Goal: Transaction & Acquisition: Purchase product/service

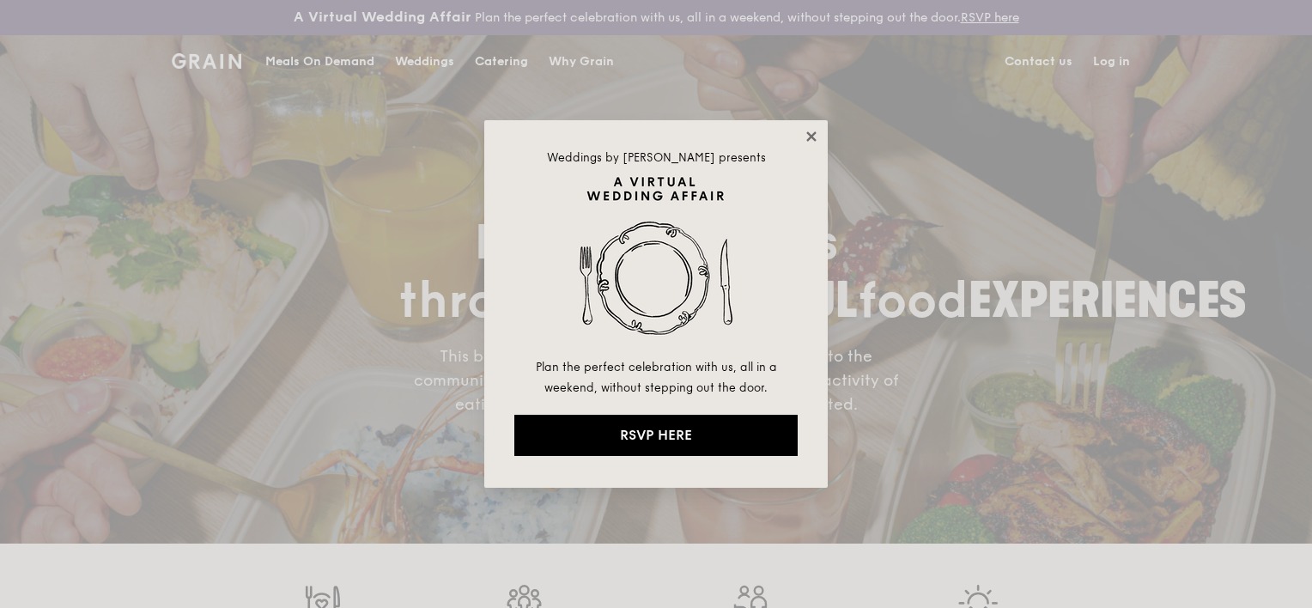
click at [807, 130] on icon at bounding box center [811, 136] width 15 height 15
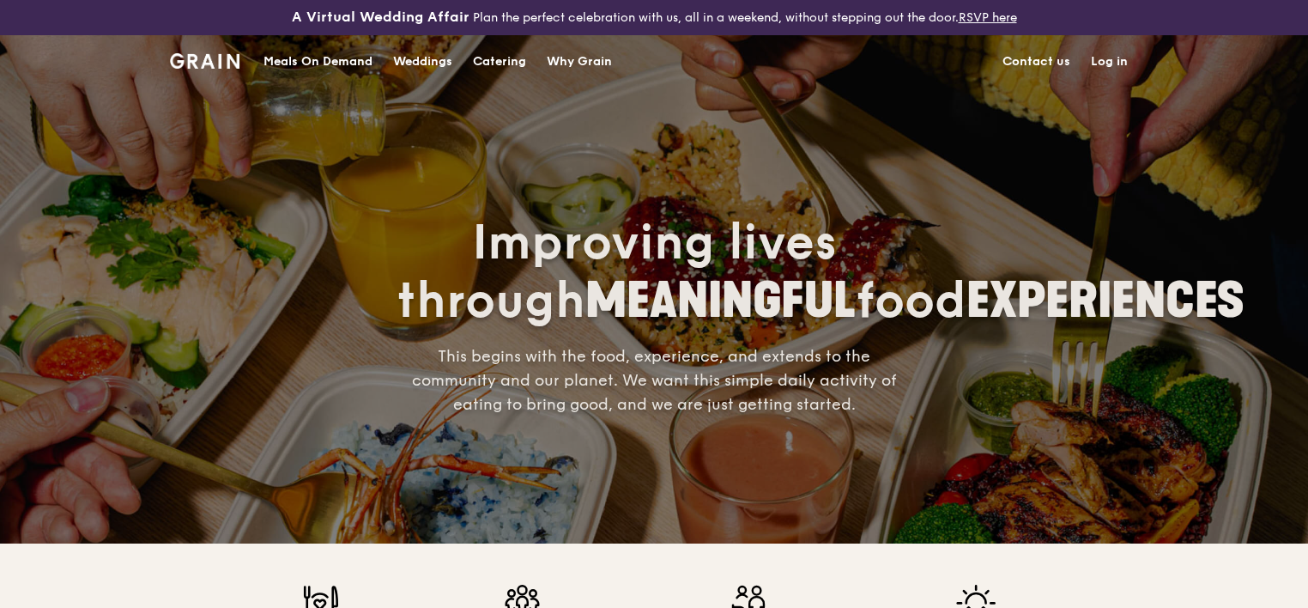
click at [500, 56] on div "Catering" at bounding box center [499, 62] width 53 height 52
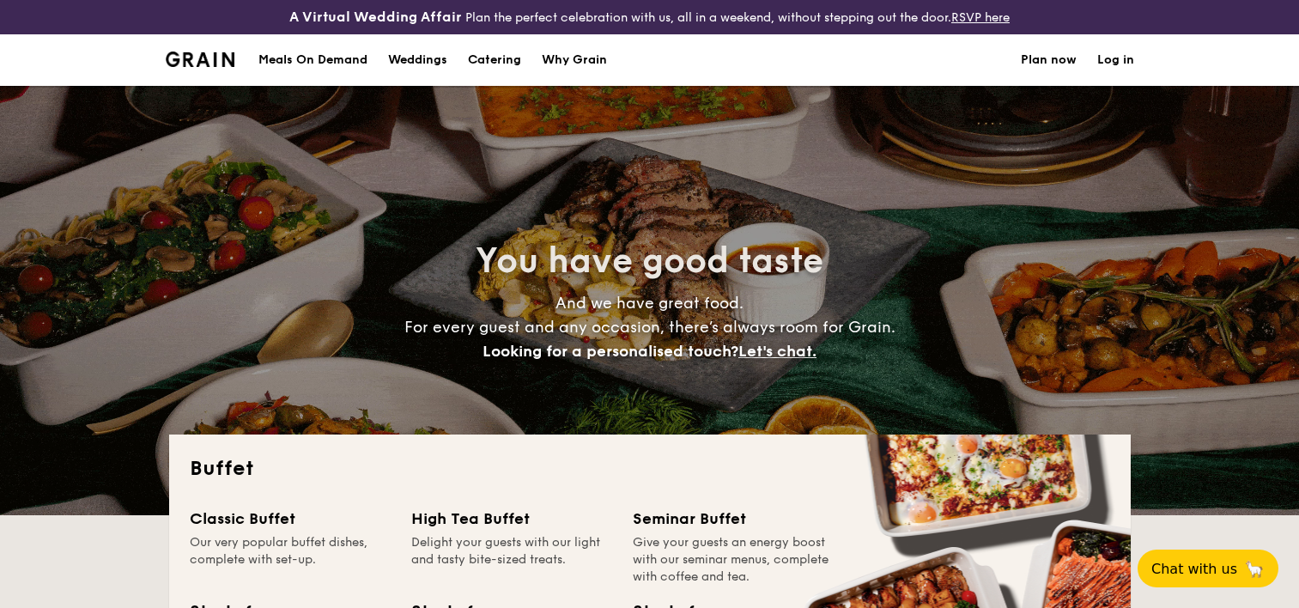
select select
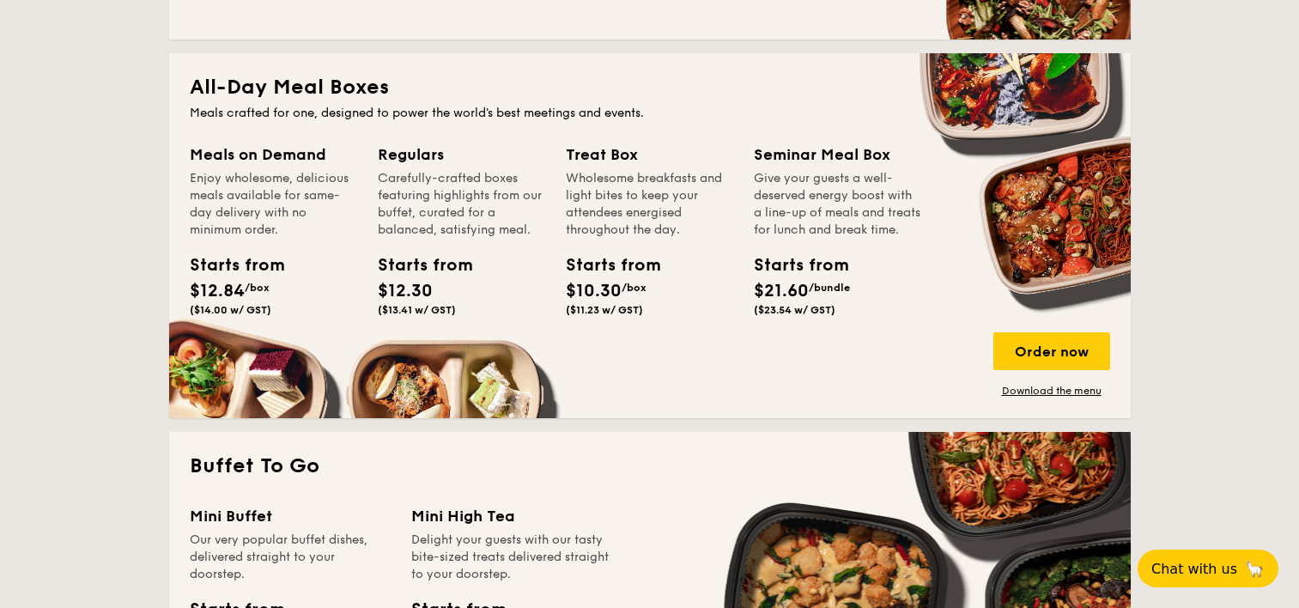
scroll to position [379, 0]
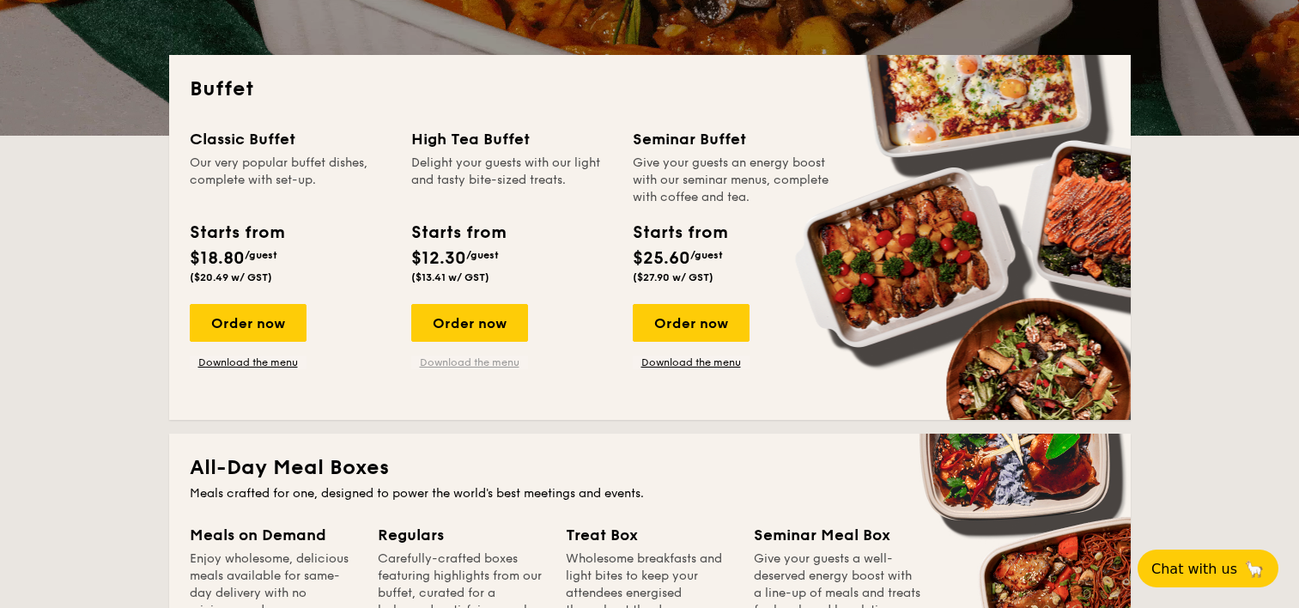
click at [482, 358] on link "Download the menu" at bounding box center [469, 362] width 117 height 14
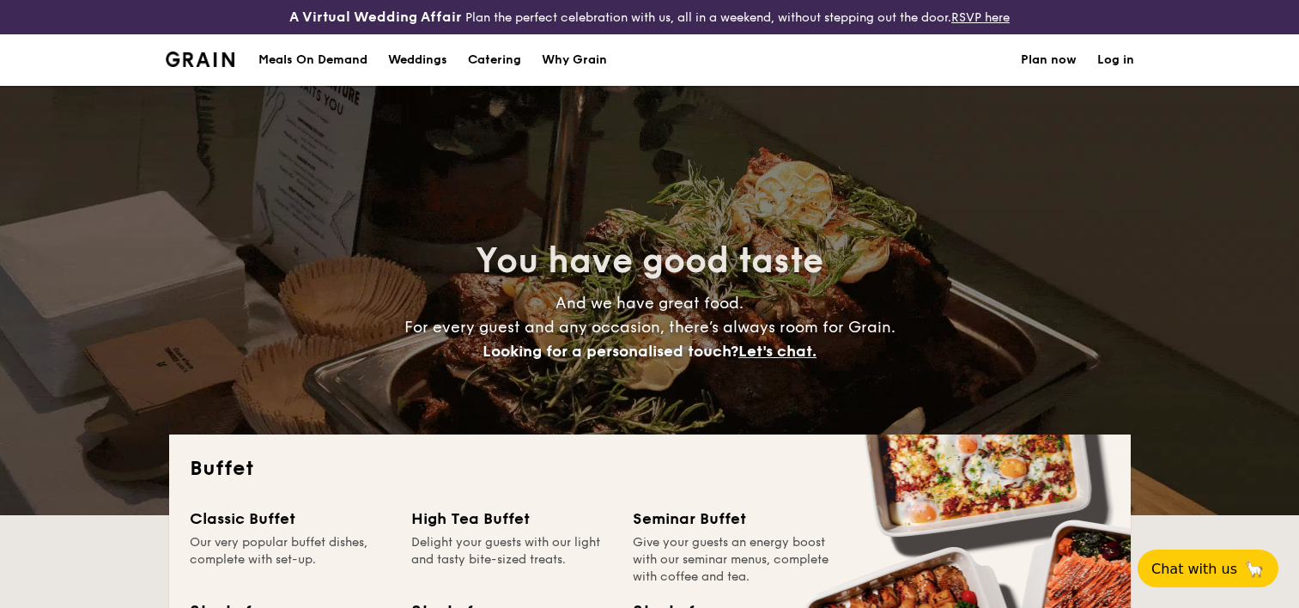
scroll to position [434, 0]
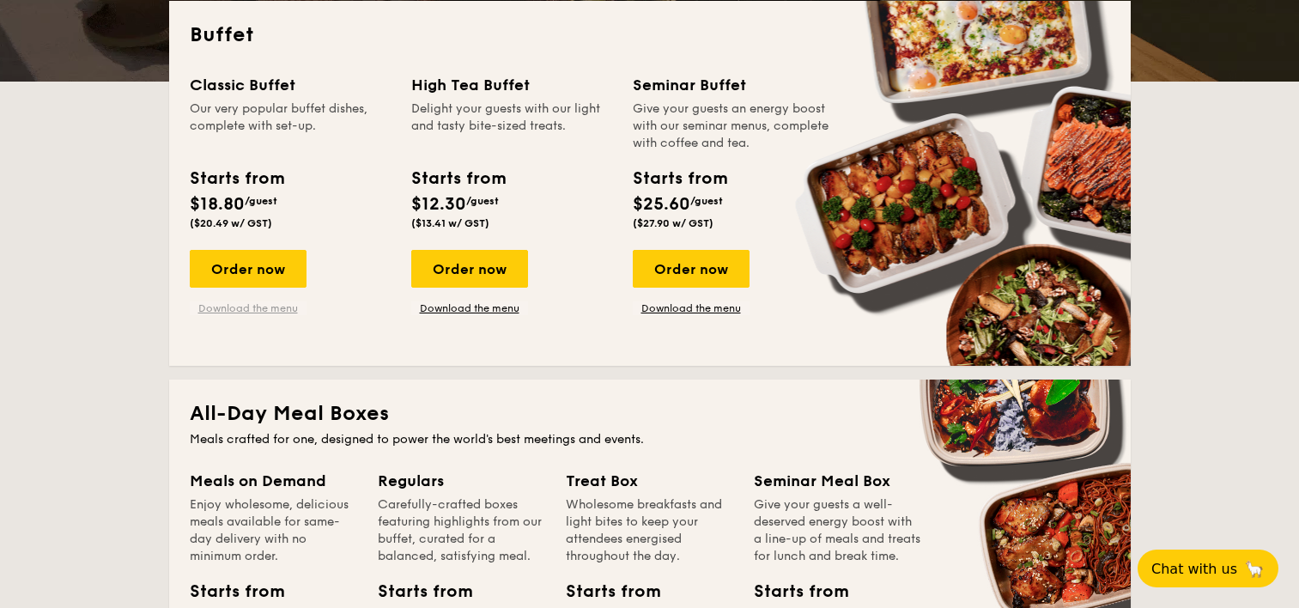
click at [244, 314] on link "Download the menu" at bounding box center [248, 308] width 117 height 14
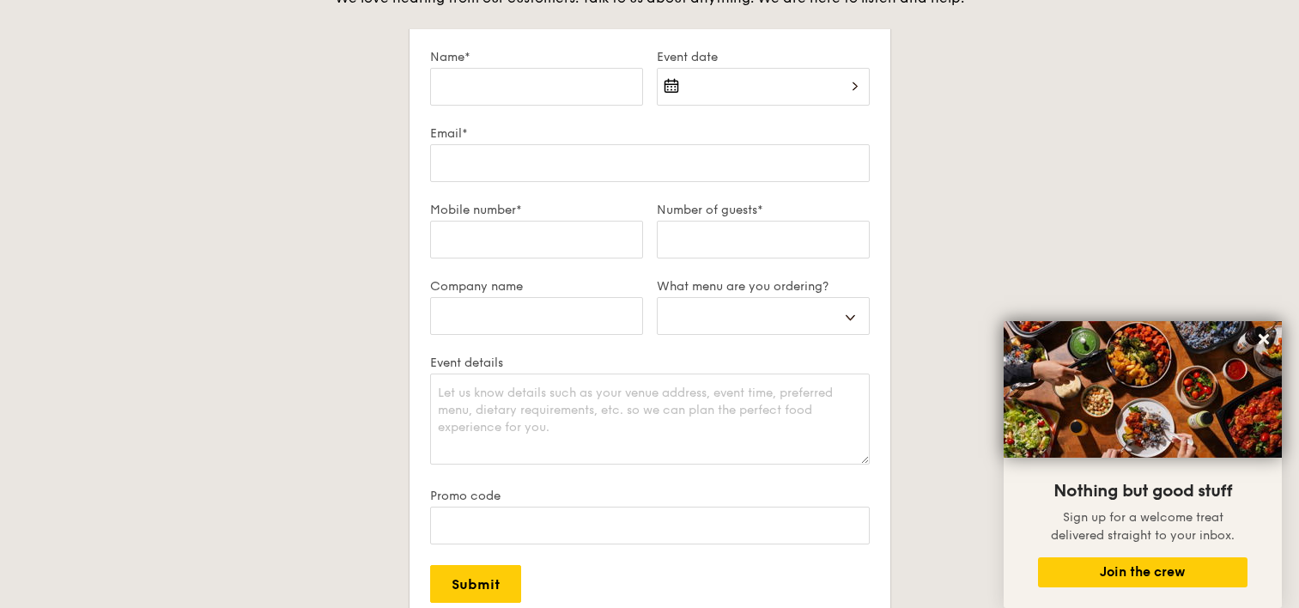
scroll to position [3734, 0]
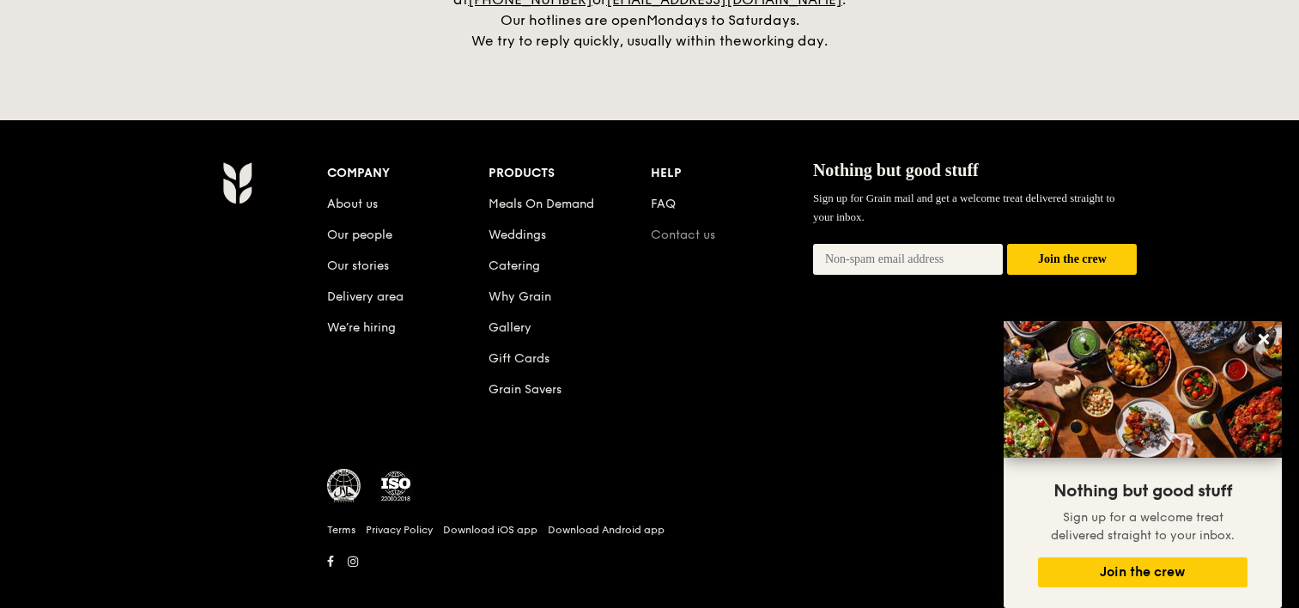
click at [674, 228] on link "Contact us" at bounding box center [683, 235] width 64 height 15
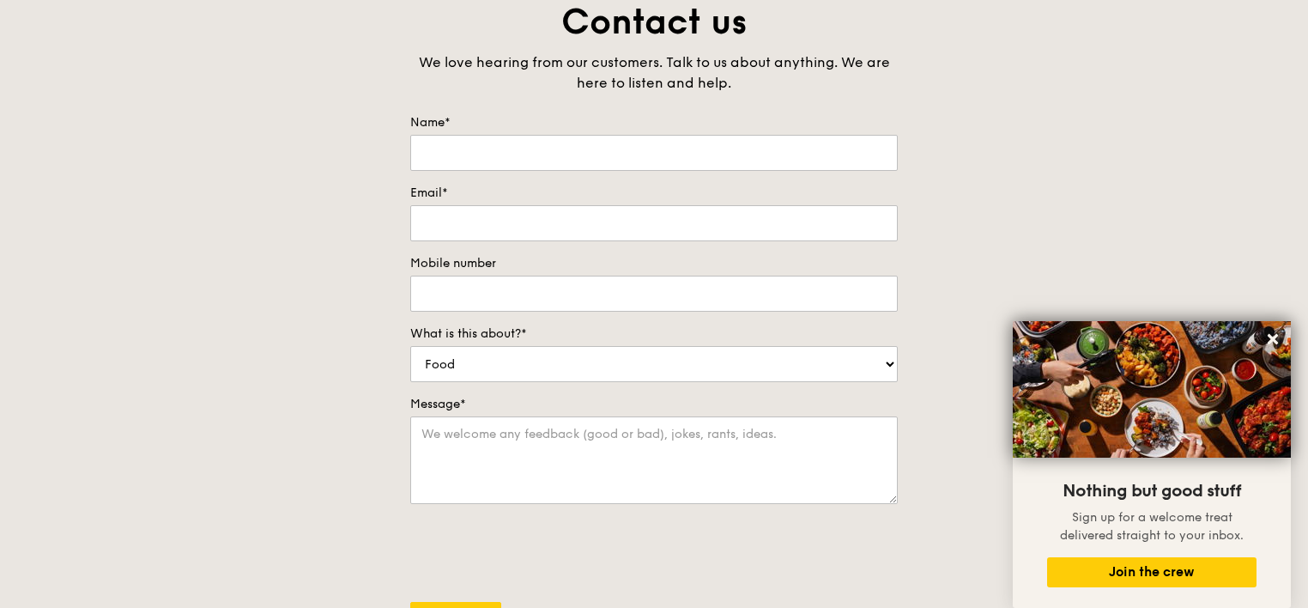
scroll to position [666, 0]
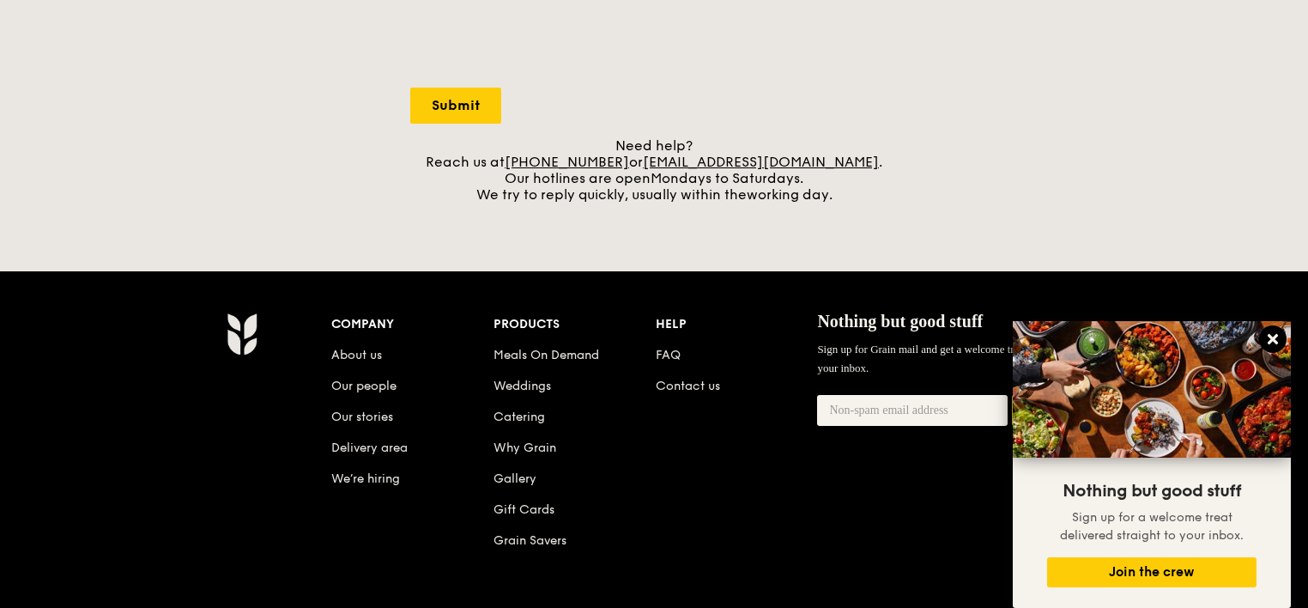
click at [1269, 339] on icon at bounding box center [1272, 338] width 15 height 15
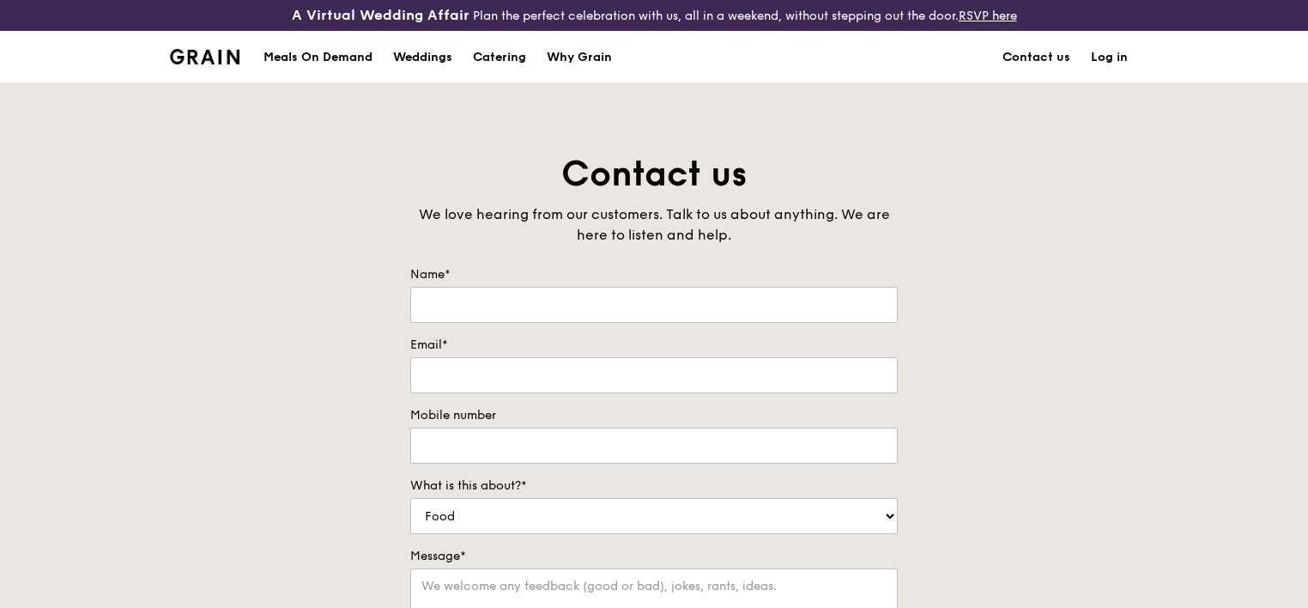
scroll to position [513, 0]
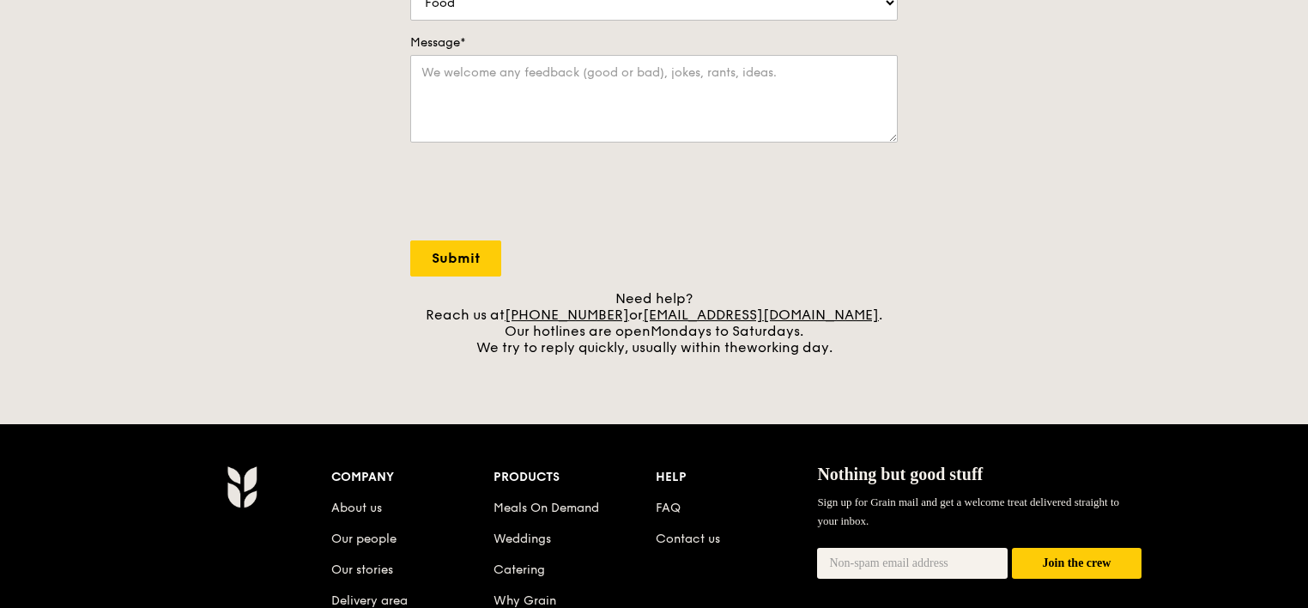
drag, startPoint x: 859, startPoint y: 357, endPoint x: 436, endPoint y: 324, distance: 424.6
click at [436, 324] on div "Need help? Reach us at [PHONE_NUMBER] or [EMAIL_ADDRESS][DOMAIN_NAME] . Our hot…" at bounding box center [654, 322] width 488 height 65
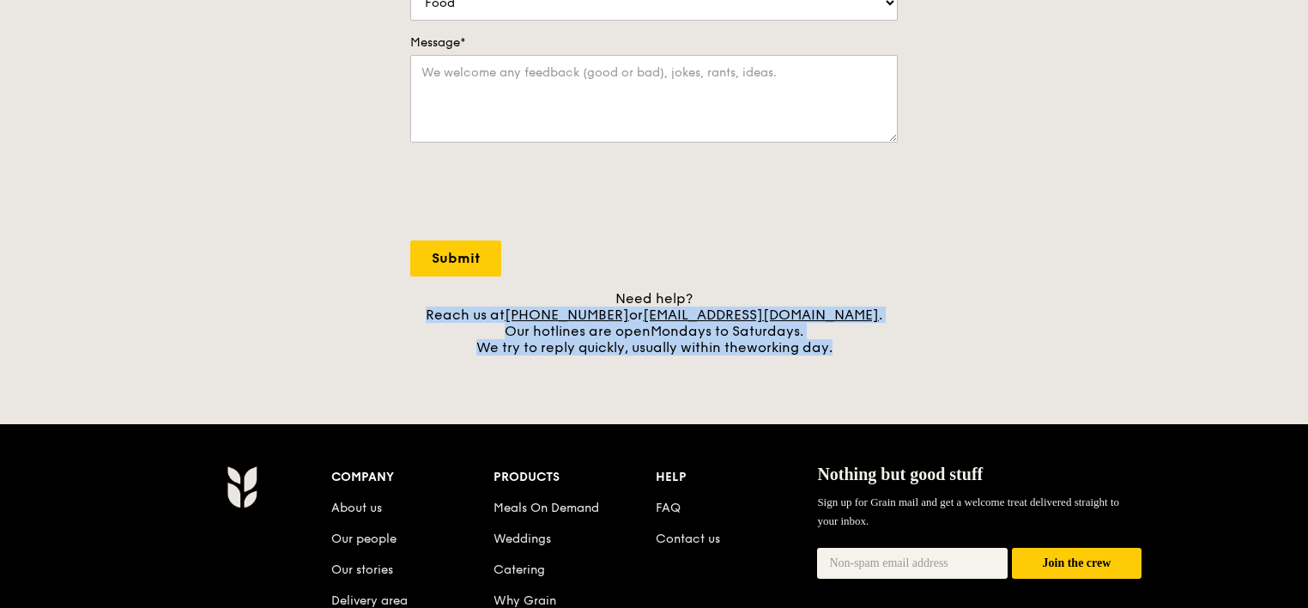
click at [416, 337] on div "Need help? Reach us at [PHONE_NUMBER] or [EMAIL_ADDRESS][DOMAIN_NAME] . Our hot…" at bounding box center [654, 322] width 488 height 65
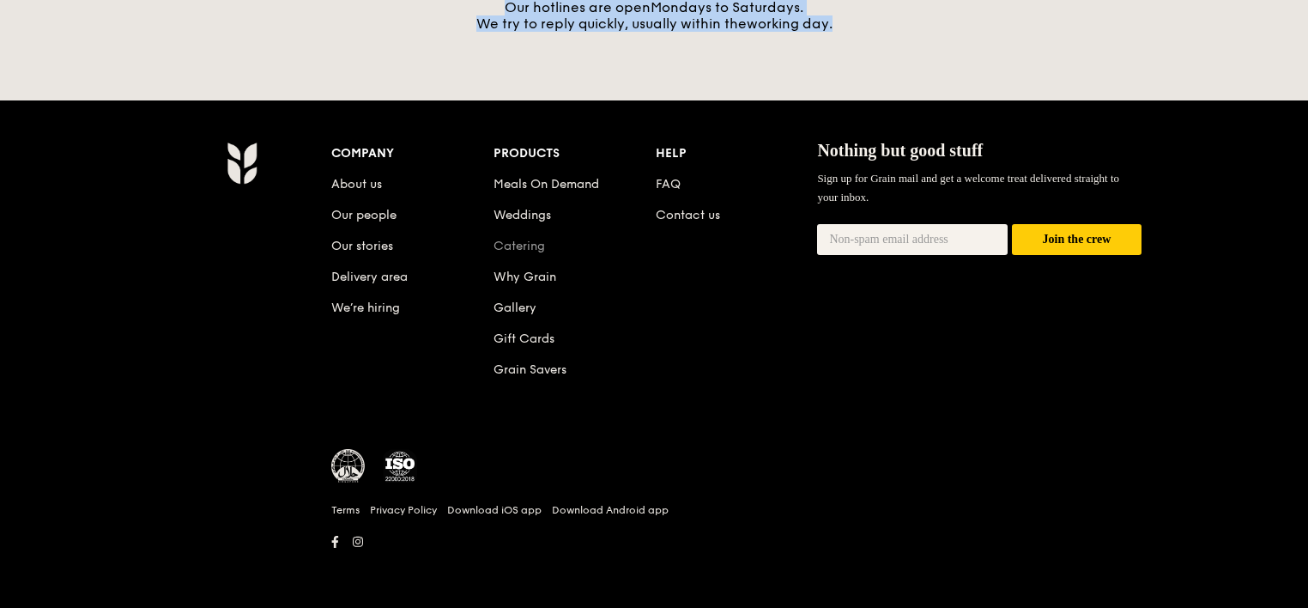
scroll to position [666, 0]
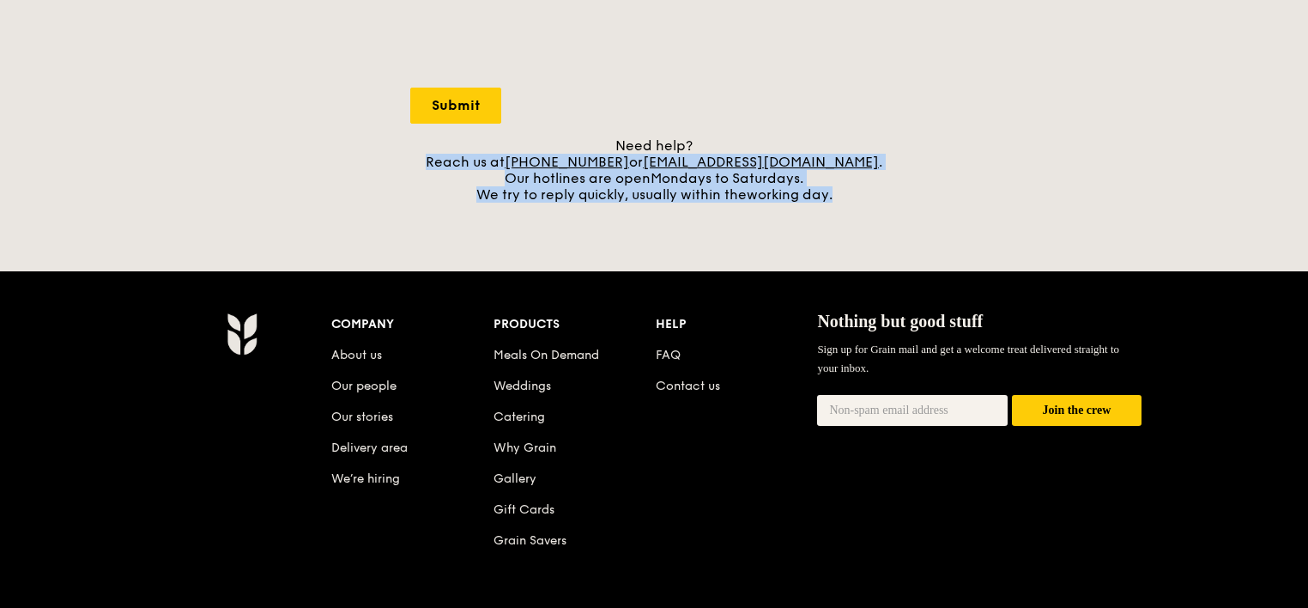
click at [601, 213] on div "A Virtual Wedding Affair Plan the perfect celebration with us, all in a weekend…" at bounding box center [654, 57] width 1308 height 1446
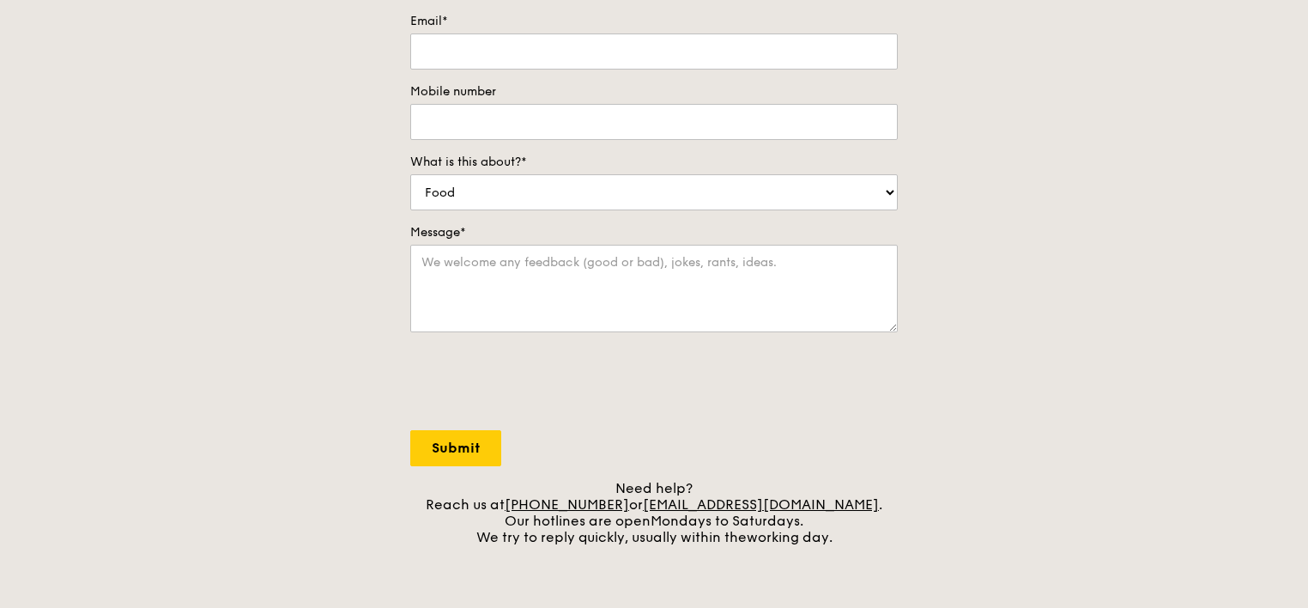
scroll to position [0, 0]
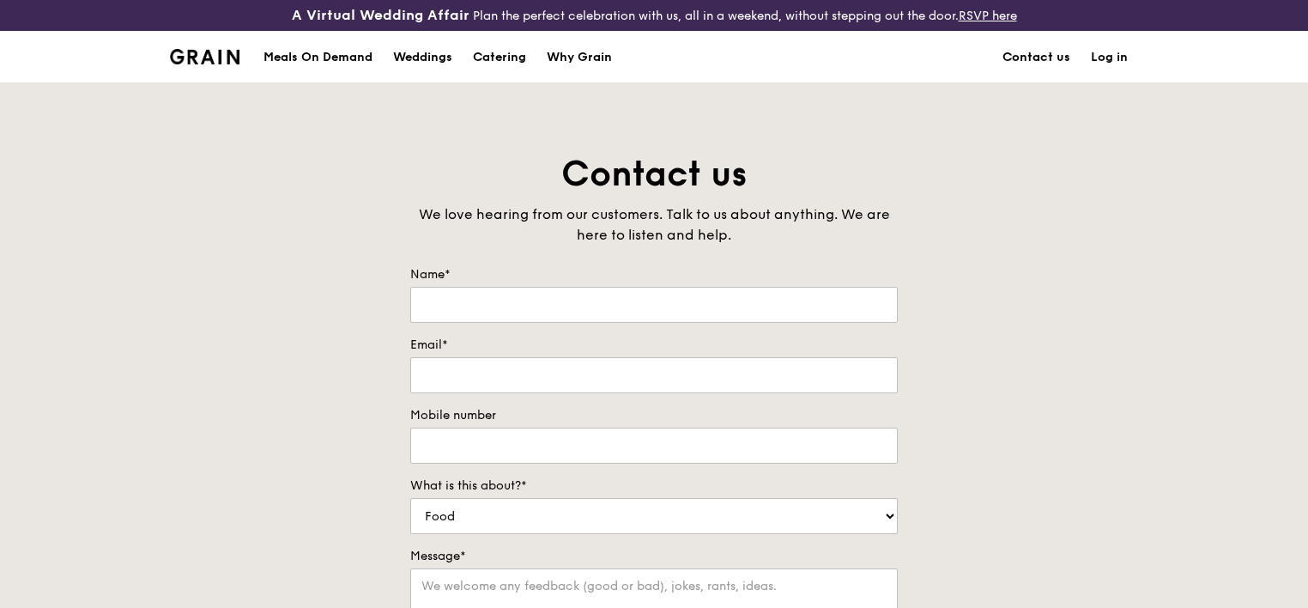
click at [1066, 51] on link "Contact us" at bounding box center [1036, 58] width 88 height 52
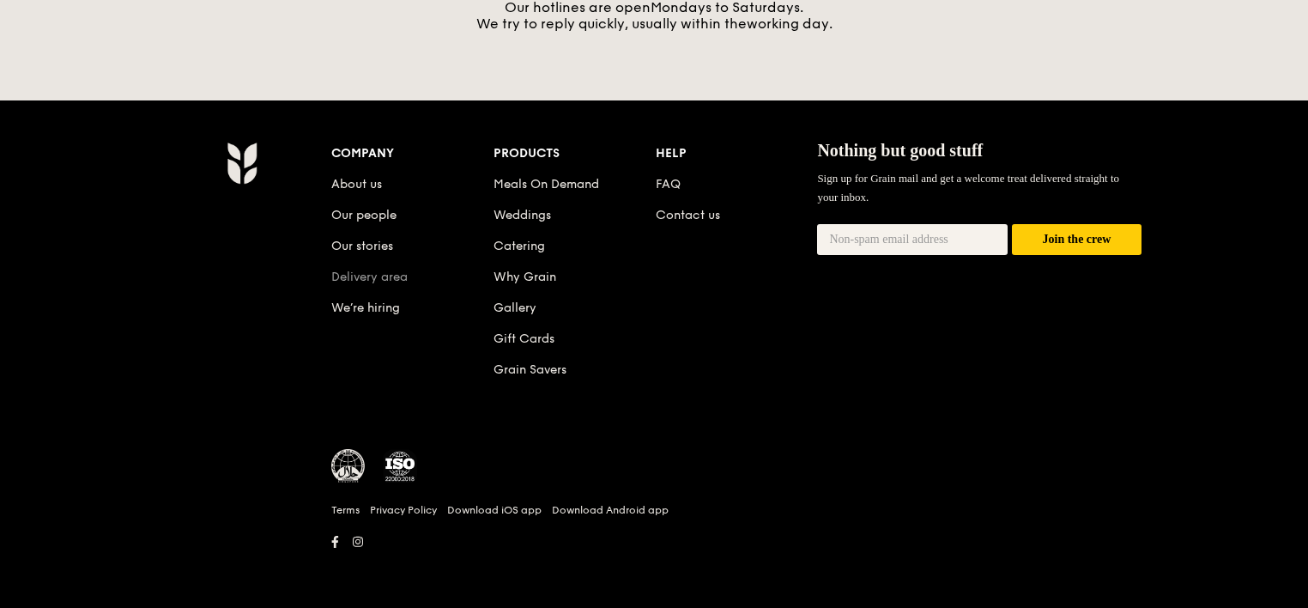
click at [373, 279] on link "Delivery area" at bounding box center [369, 277] width 76 height 15
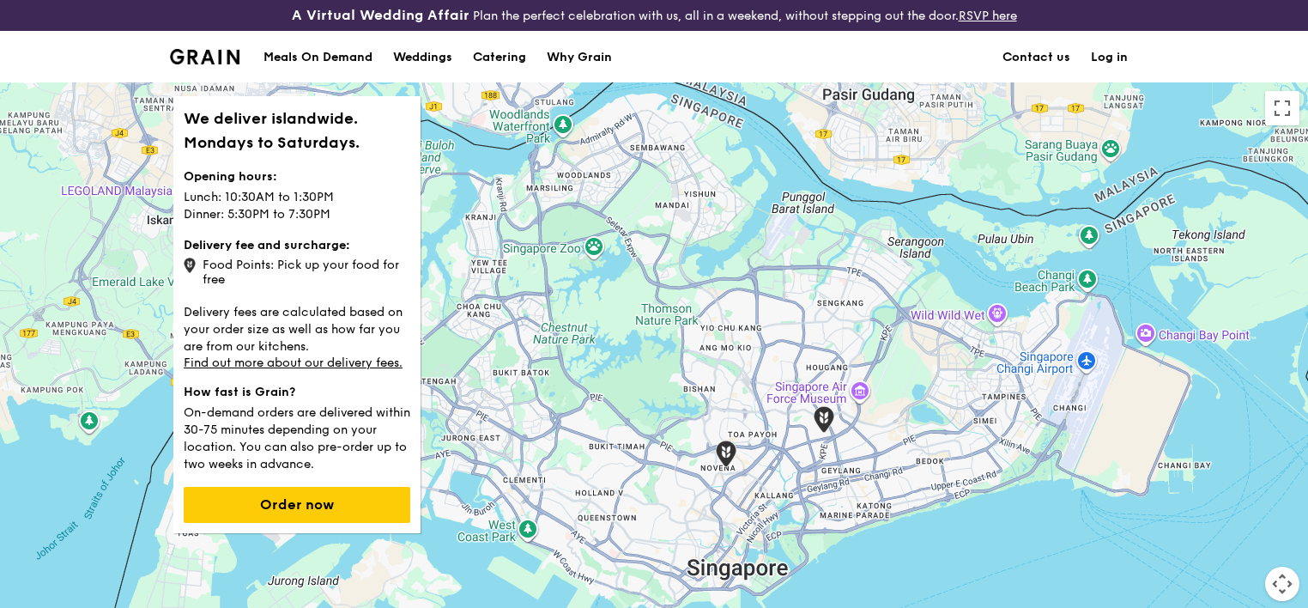
scroll to position [182, 0]
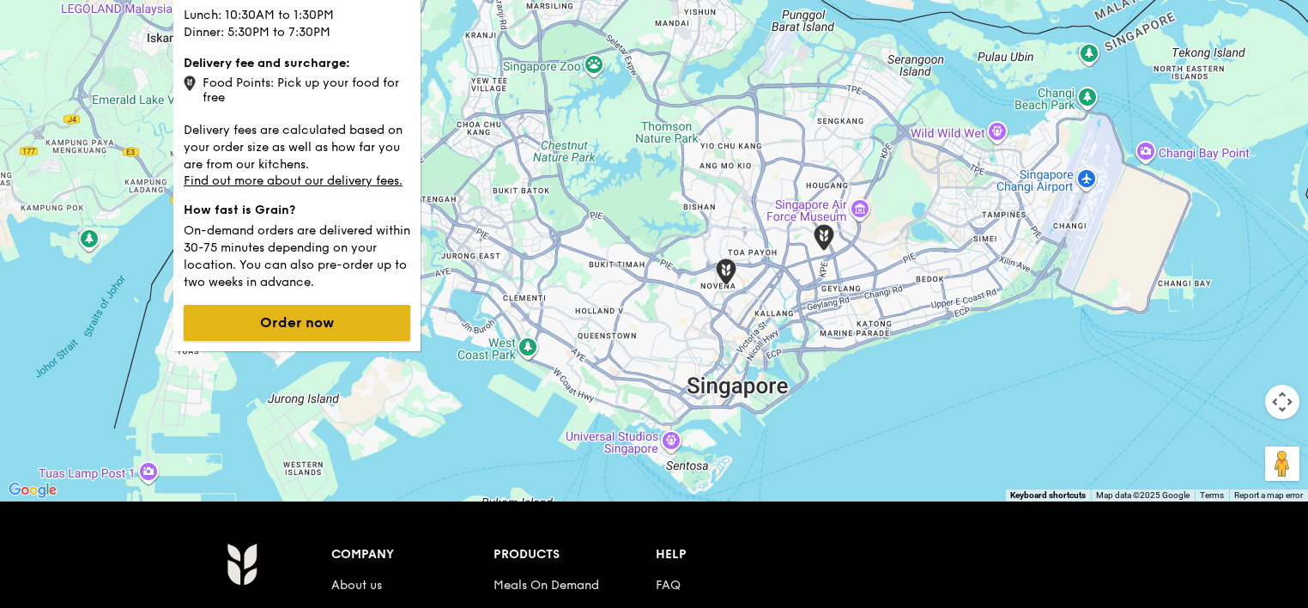
click at [325, 333] on button "Order now" at bounding box center [297, 323] width 227 height 36
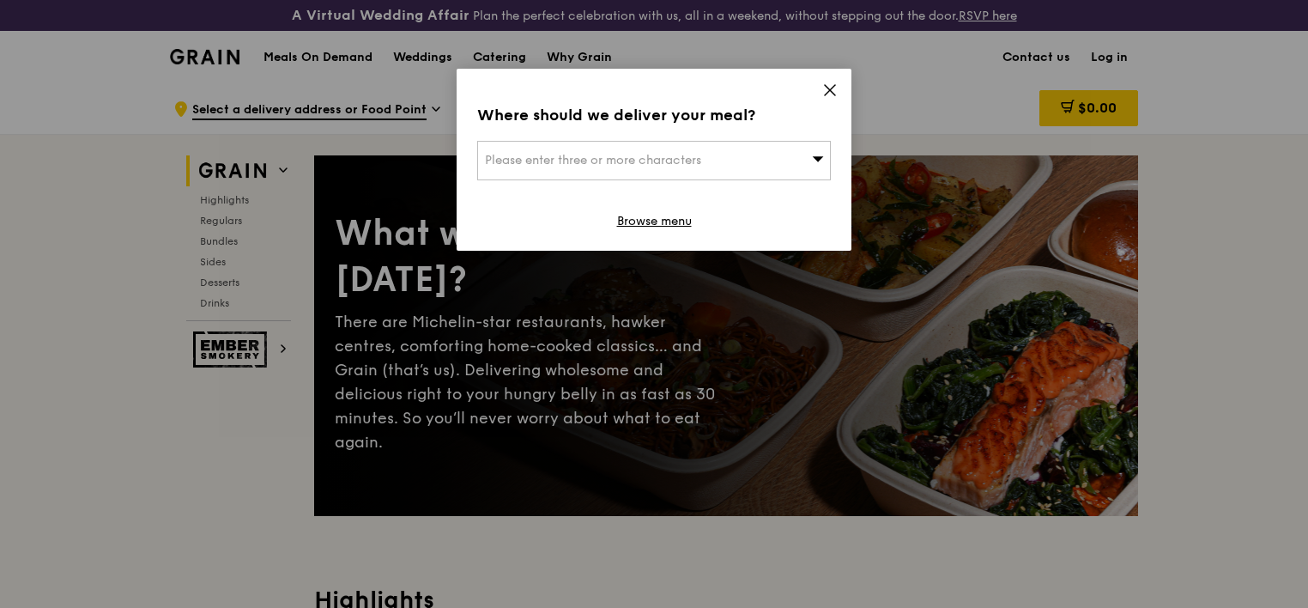
click at [760, 169] on div "Please enter three or more characters" at bounding box center [654, 160] width 354 height 39
type input "changi business park"
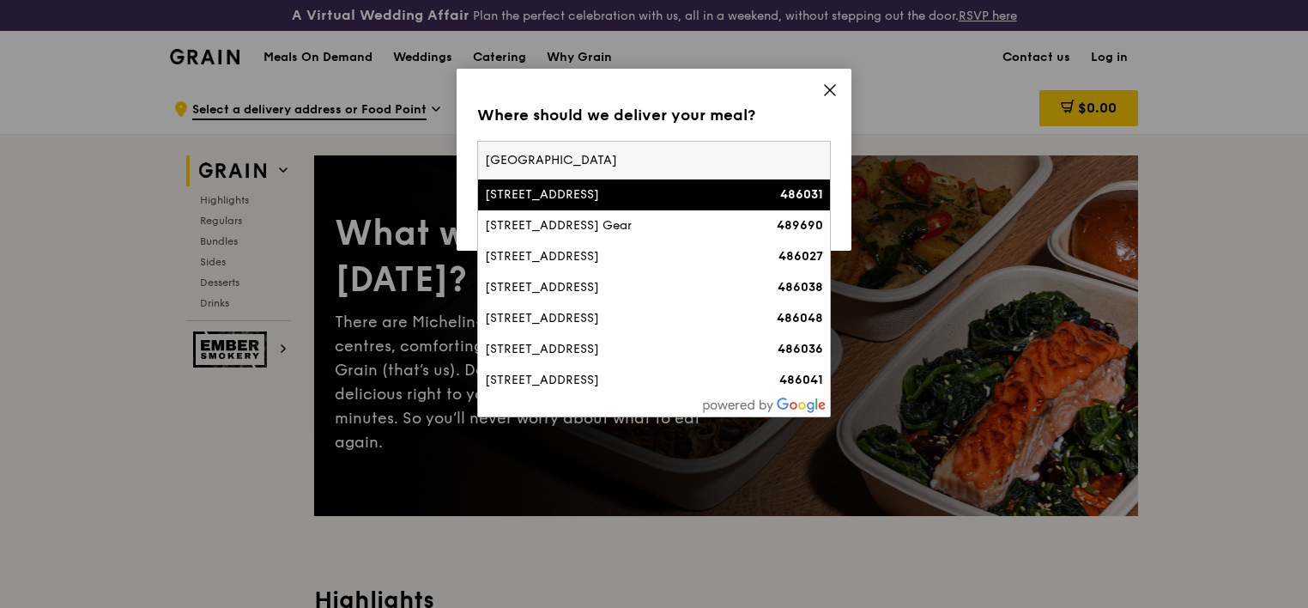
click at [730, 189] on div "20 Changi Business Park Central 2" at bounding box center [612, 194] width 254 height 17
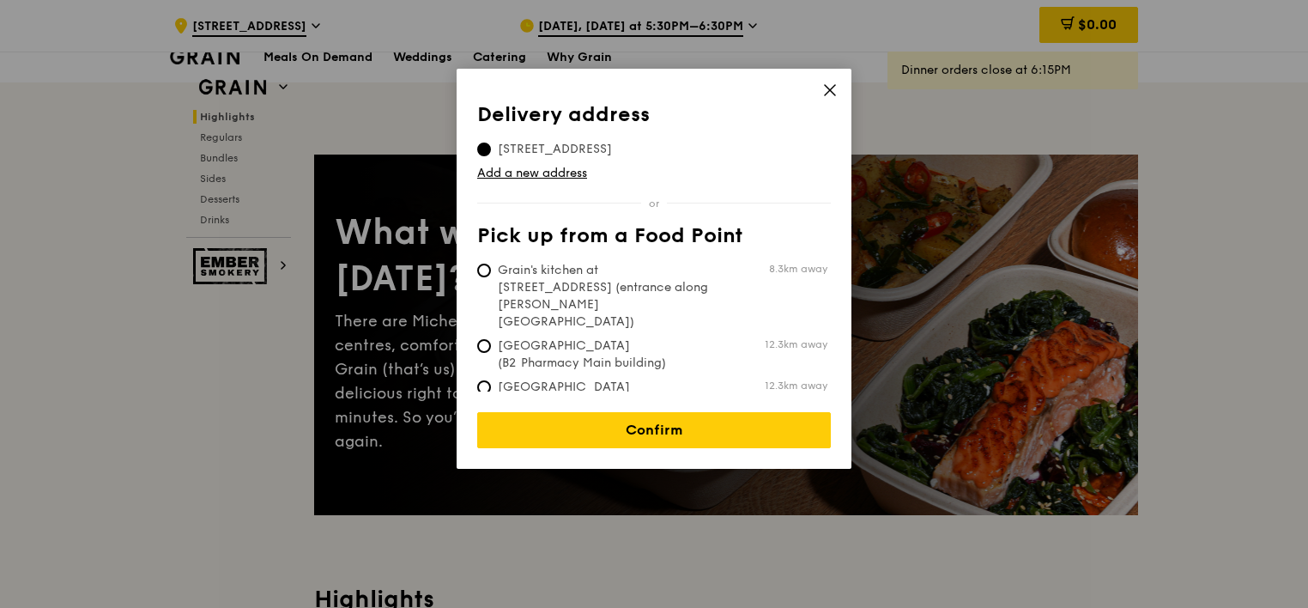
scroll to position [958, 0]
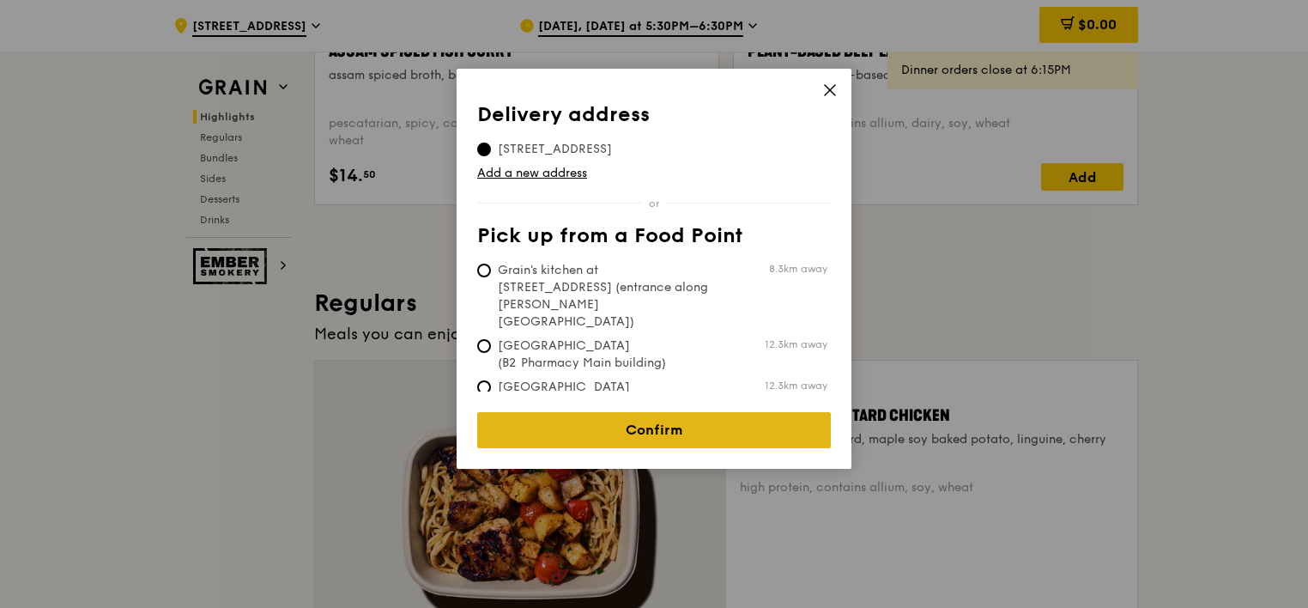
click at [689, 430] on link "Confirm" at bounding box center [654, 430] width 354 height 36
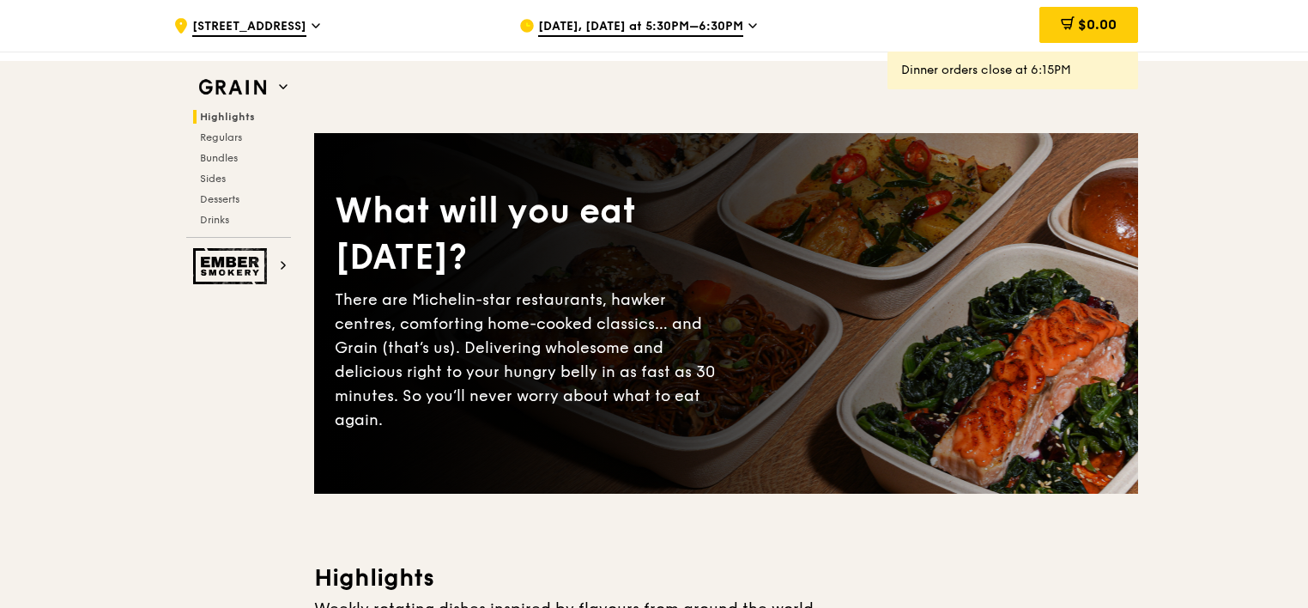
scroll to position [383, 0]
